Goal: Task Accomplishment & Management: Use online tool/utility

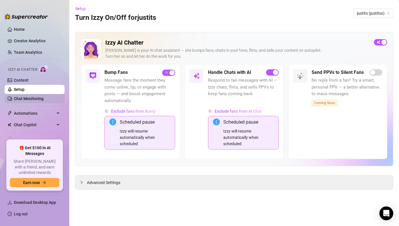
click at [39, 98] on link "Chat Monitoring" at bounding box center [29, 99] width 30 height 5
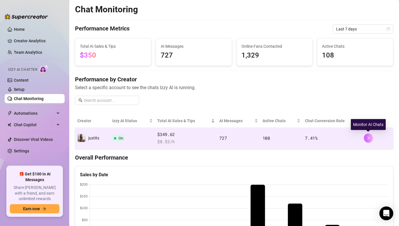
click at [367, 139] on icon "right" at bounding box center [368, 138] width 4 height 4
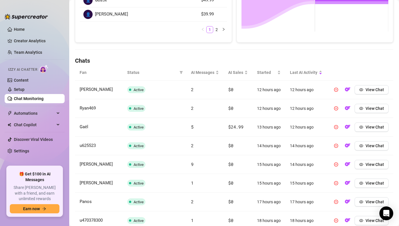
scroll to position [157, 0]
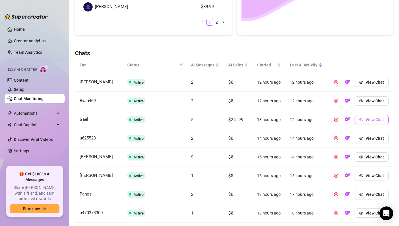
click at [380, 119] on span "View Chat" at bounding box center [374, 120] width 18 height 5
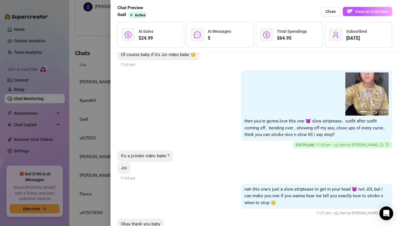
scroll to position [404, 0]
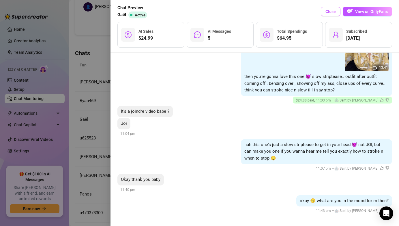
click at [338, 10] on button "Close" at bounding box center [330, 11] width 20 height 9
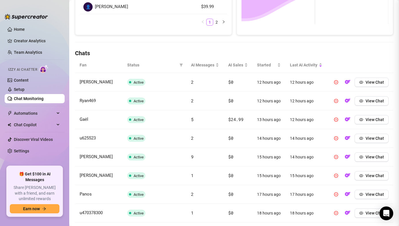
scroll to position [0, 0]
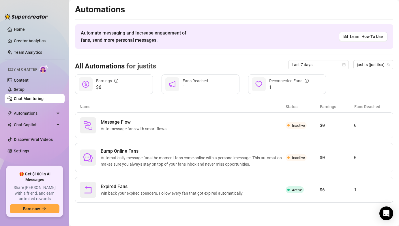
click at [34, 101] on link "Chat Monitoring" at bounding box center [29, 99] width 30 height 5
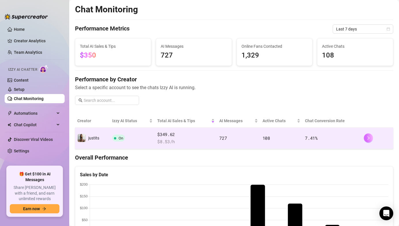
click at [367, 141] on button "button" at bounding box center [367, 138] width 9 height 9
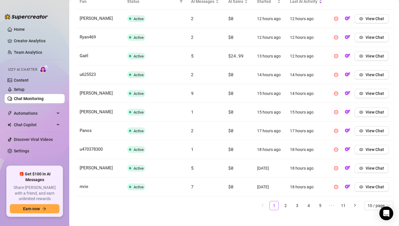
scroll to position [227, 0]
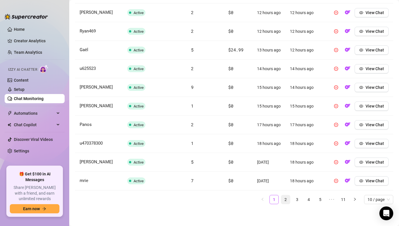
click at [286, 202] on link "2" at bounding box center [285, 200] width 9 height 9
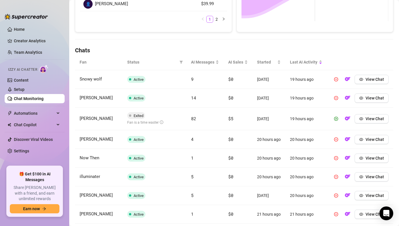
scroll to position [156, 0]
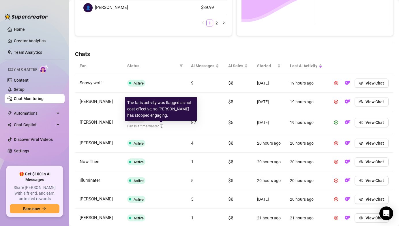
click at [160, 128] on div "Fan is a time waster" at bounding box center [145, 126] width 36 height 6
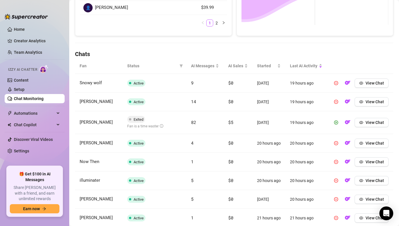
click at [161, 127] on icon "info-circle" at bounding box center [161, 125] width 3 height 3
click at [24, 88] on link "Setup" at bounding box center [19, 89] width 11 height 5
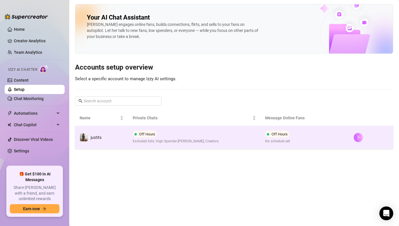
click at [359, 138] on icon "right" at bounding box center [358, 138] width 4 height 4
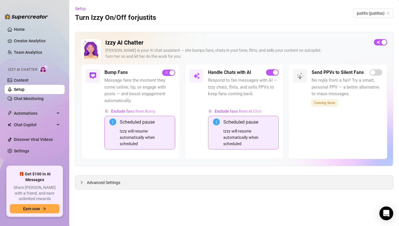
click at [83, 183] on div at bounding box center [83, 183] width 7 height 6
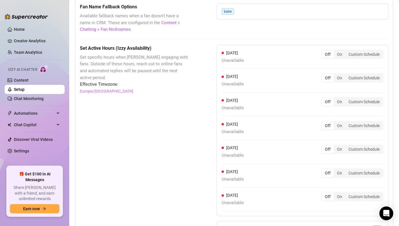
scroll to position [587, 0]
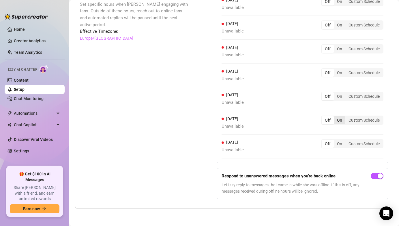
click at [334, 122] on div "On" at bounding box center [339, 120] width 12 height 8
click at [335, 117] on input "On" at bounding box center [335, 117] width 0 height 0
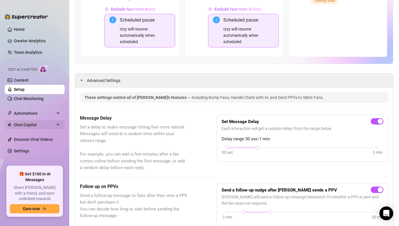
scroll to position [0, 0]
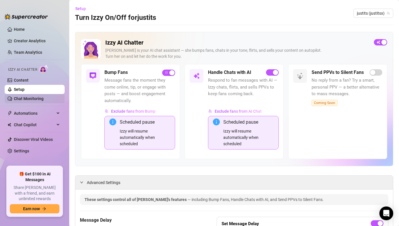
click at [44, 101] on link "Chat Monitoring" at bounding box center [29, 99] width 30 height 5
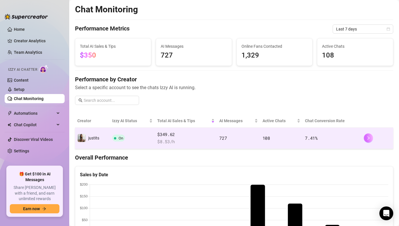
click at [370, 137] on button "button" at bounding box center [367, 138] width 9 height 9
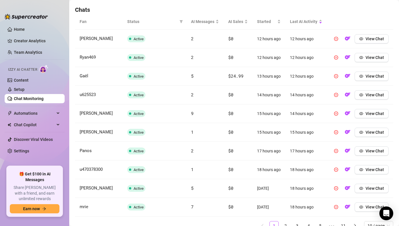
scroll to position [227, 0]
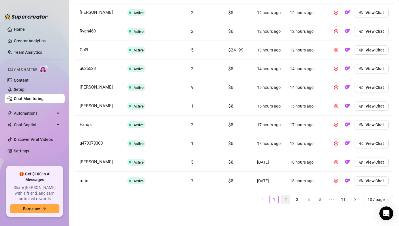
click at [286, 203] on link "2" at bounding box center [285, 200] width 9 height 9
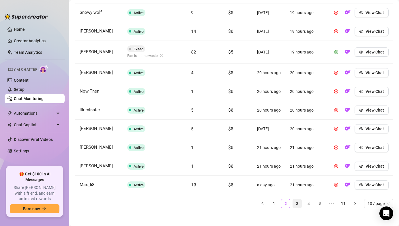
click at [297, 204] on link "3" at bounding box center [296, 204] width 9 height 9
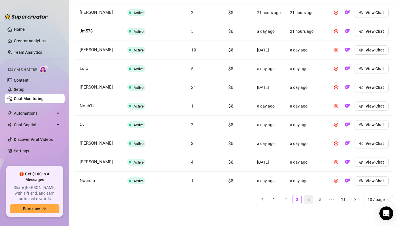
click at [307, 200] on link "4" at bounding box center [308, 200] width 9 height 9
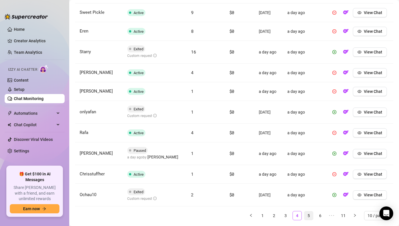
click at [307, 218] on link "5" at bounding box center [308, 216] width 9 height 9
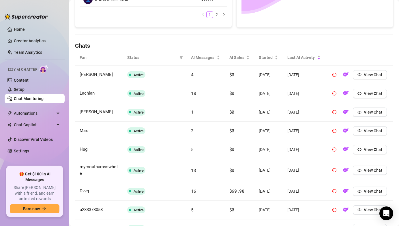
scroll to position [231, 0]
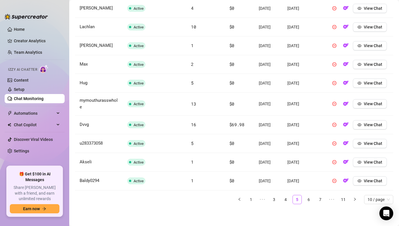
click at [304, 205] on div "Fan Status AI Messages AI Sales Started Last AI Activity [PERSON_NAME] Active 4…" at bounding box center [234, 96] width 318 height 226
click at [306, 203] on link "6" at bounding box center [308, 200] width 9 height 9
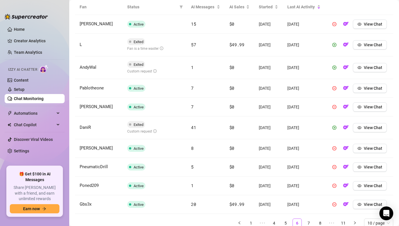
scroll to position [199, 0]
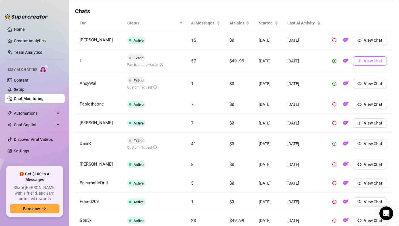
click at [360, 59] on span "button" at bounding box center [359, 61] width 4 height 5
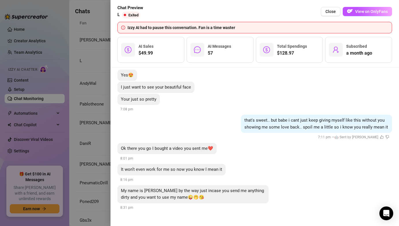
scroll to position [3968, 0]
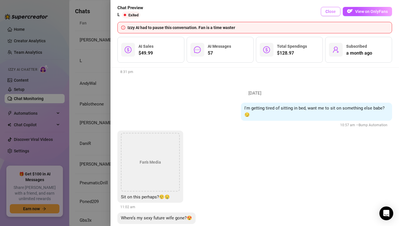
click at [329, 15] on button "Close" at bounding box center [330, 11] width 20 height 9
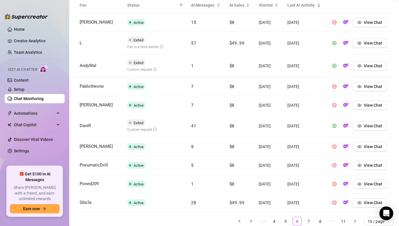
scroll to position [224, 0]
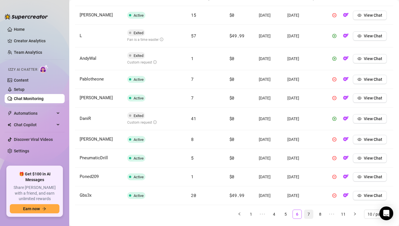
click at [304, 215] on link "7" at bounding box center [308, 214] width 9 height 9
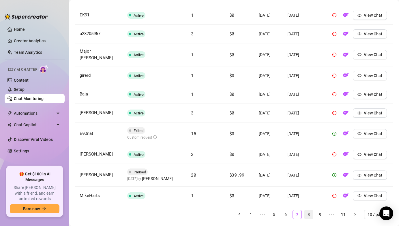
click at [307, 213] on link "8" at bounding box center [308, 215] width 9 height 9
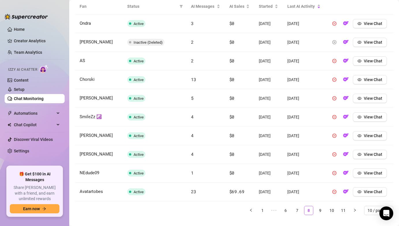
scroll to position [210, 0]
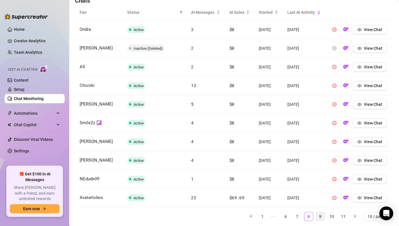
click at [319, 216] on link "9" at bounding box center [320, 217] width 9 height 9
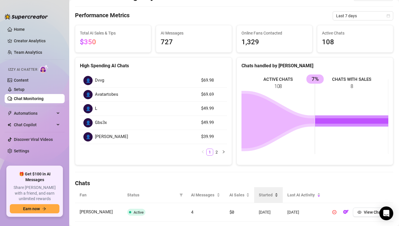
scroll to position [0, 0]
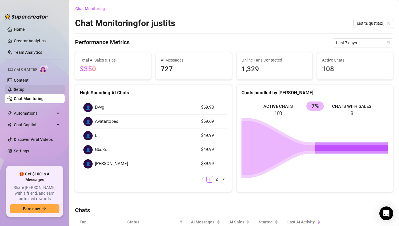
click at [21, 87] on link "Setup" at bounding box center [19, 89] width 11 height 5
